Goal: Check status: Check status

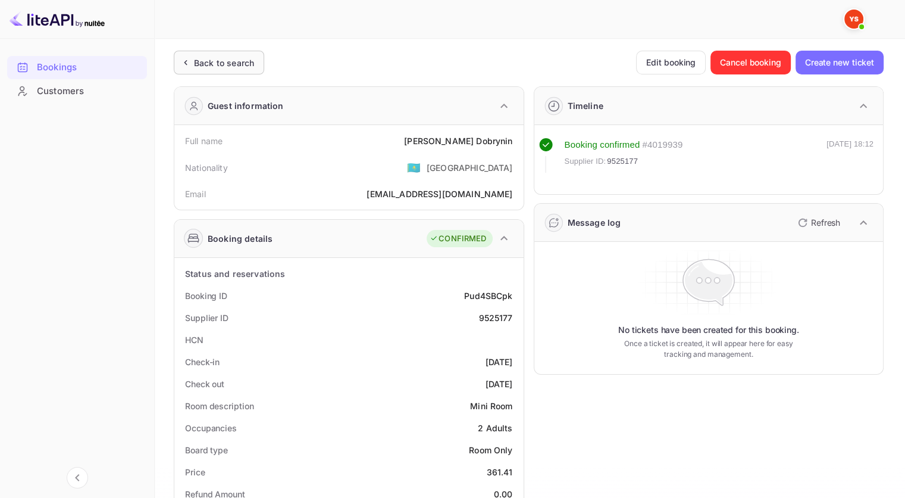
click at [245, 64] on div "Back to search" at bounding box center [224, 63] width 60 height 12
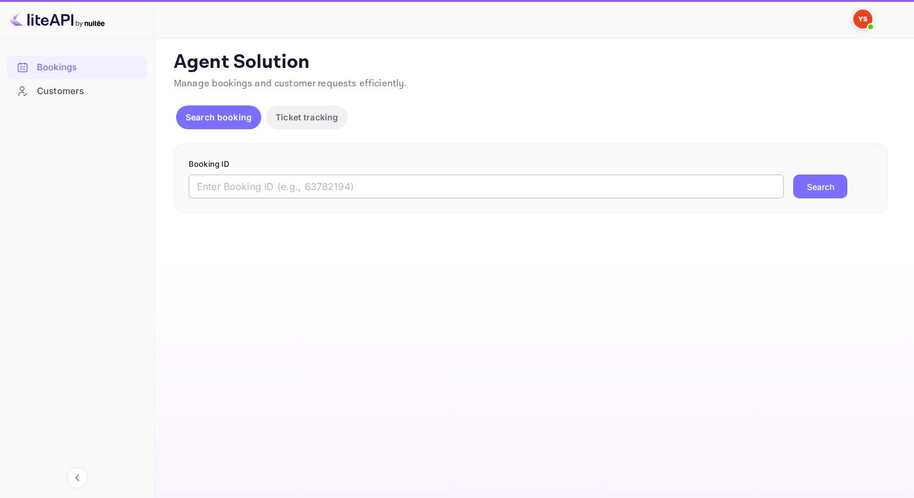
click at [359, 188] on input "text" at bounding box center [486, 186] width 595 height 24
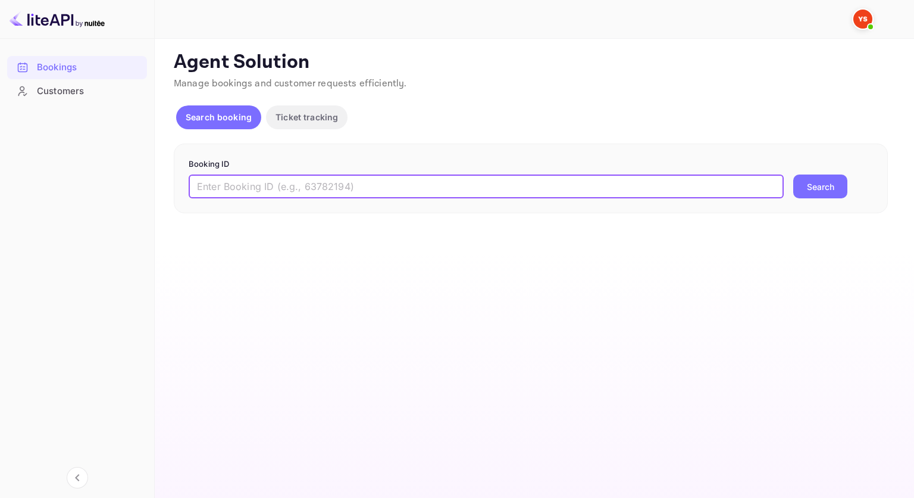
paste input "9503769"
type input "9503769"
click at [856, 201] on div "Booking ID 9503769 ​ Search" at bounding box center [531, 178] width 714 height 70
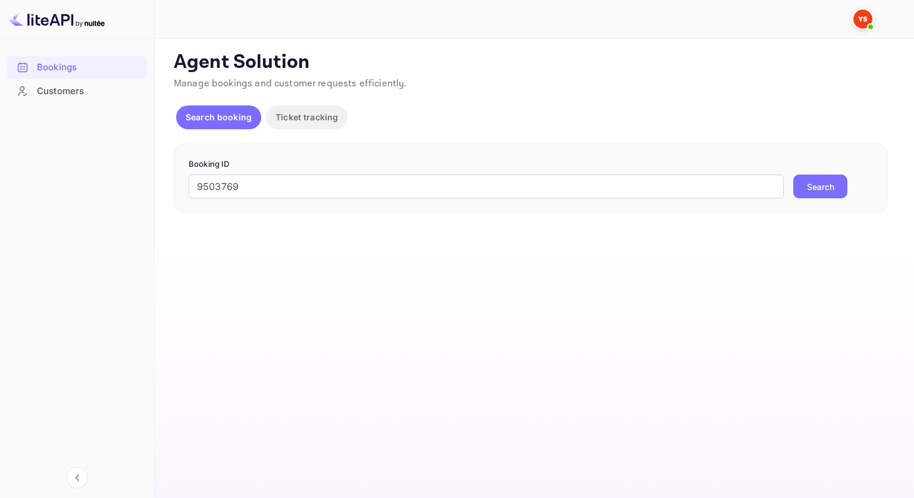
click at [819, 187] on button "Search" at bounding box center [820, 186] width 54 height 24
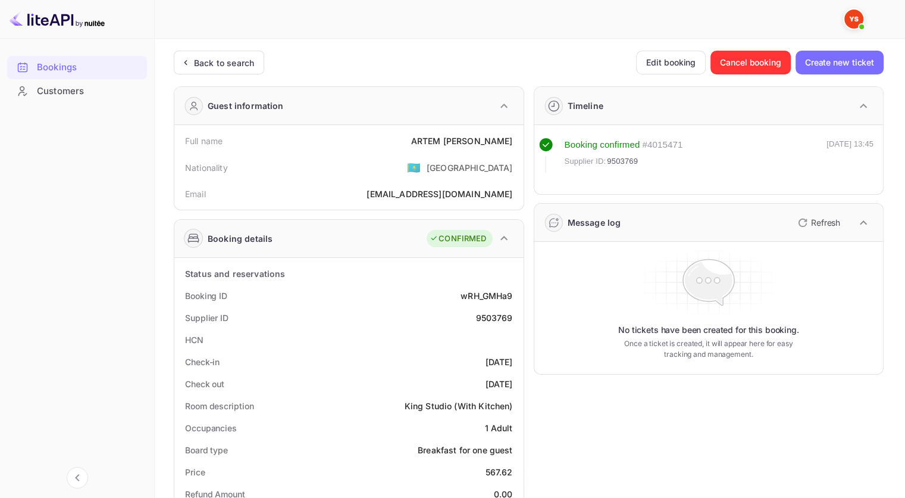
click at [492, 321] on div "9503769" at bounding box center [493, 317] width 37 height 12
click at [487, 312] on div "9503769" at bounding box center [493, 317] width 37 height 12
copy div "9503769"
drag, startPoint x: 463, startPoint y: 140, endPoint x: 420, endPoint y: 140, distance: 42.8
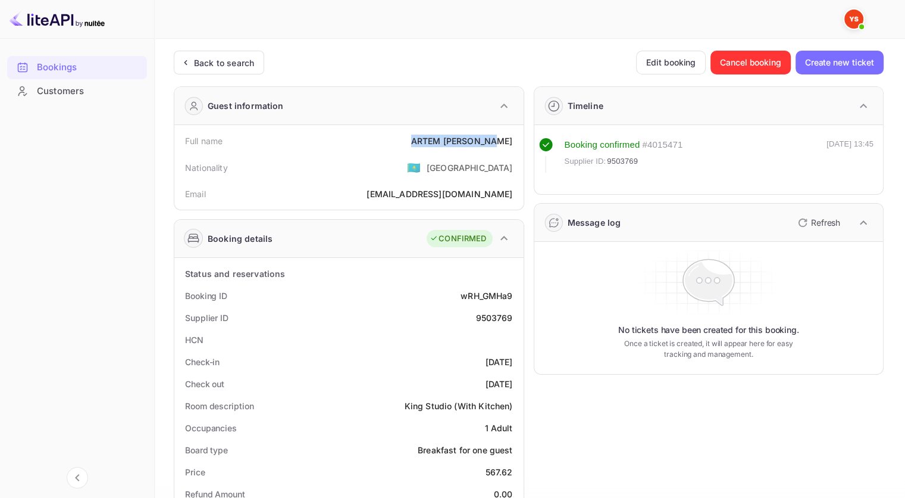
click at [420, 140] on div "Full name [PERSON_NAME]" at bounding box center [349, 141] width 340 height 22
copy div "[PERSON_NAME]"
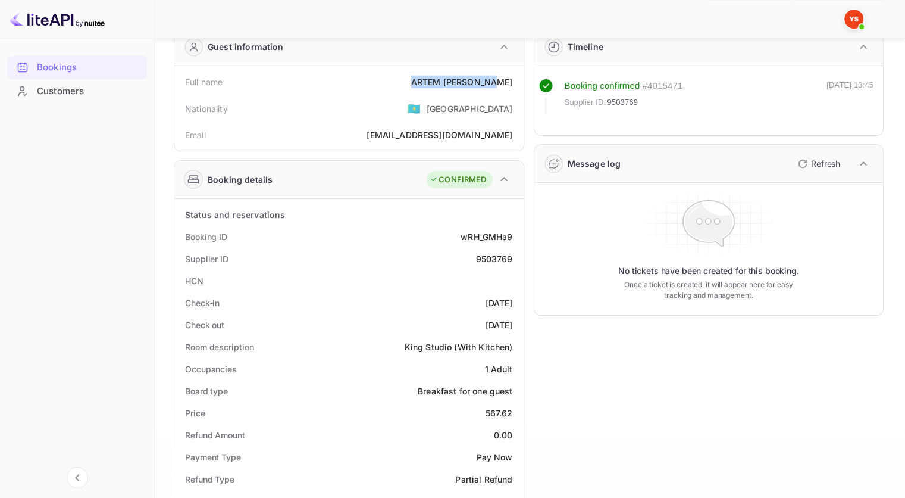
scroll to position [60, 0]
drag, startPoint x: 500, startPoint y: 411, endPoint x: 482, endPoint y: 411, distance: 17.9
click at [482, 411] on div "Price 567.62" at bounding box center [349, 412] width 340 height 22
click at [511, 417] on div "567.62" at bounding box center [499, 412] width 27 height 12
drag, startPoint x: 514, startPoint y: 412, endPoint x: 483, endPoint y: 410, distance: 30.4
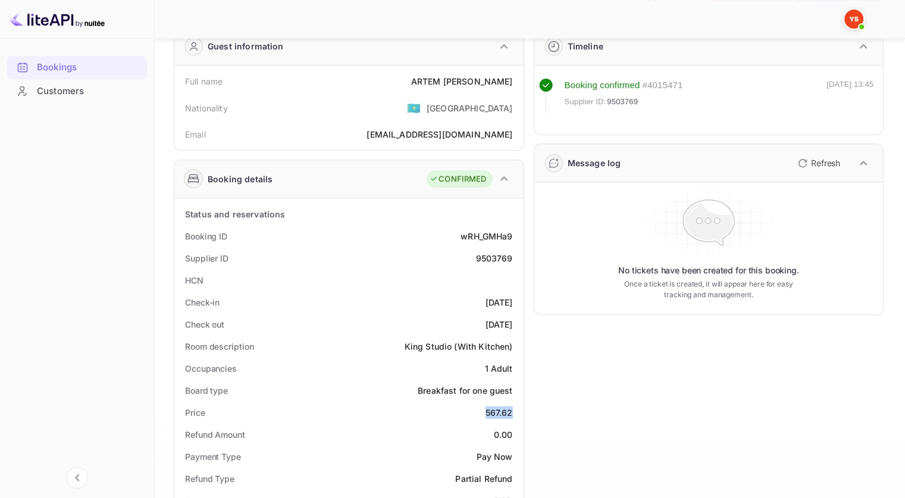
click at [483, 410] on div "Price 567.62" at bounding box center [349, 412] width 340 height 22
copy div "567.62"
